Goal: Transaction & Acquisition: Book appointment/travel/reservation

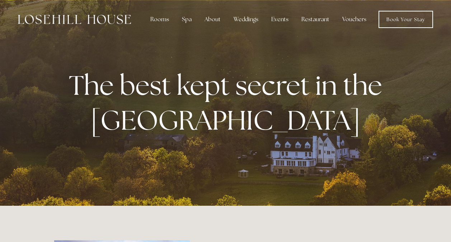
click at [103, 179] on div at bounding box center [225, 102] width 451 height 205
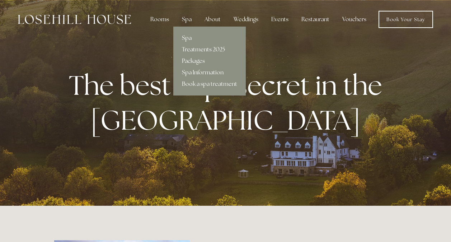
click at [190, 49] on link "Treatments 2025" at bounding box center [209, 49] width 72 height 11
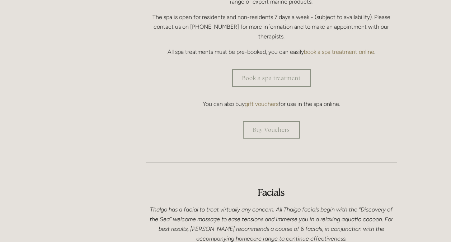
scroll to position [122, 0]
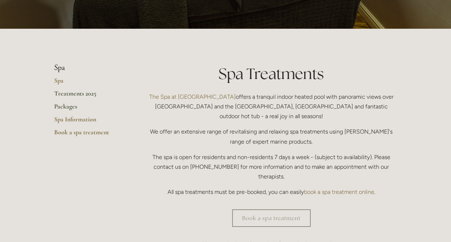
click at [68, 106] on link "Packages" at bounding box center [88, 108] width 68 height 13
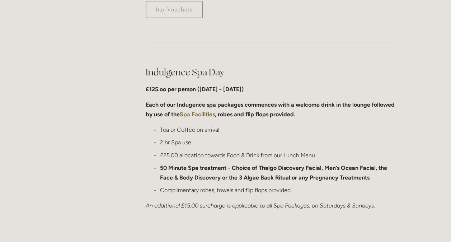
scroll to position [333, 0]
